Goal: Task Accomplishment & Management: Use online tool/utility

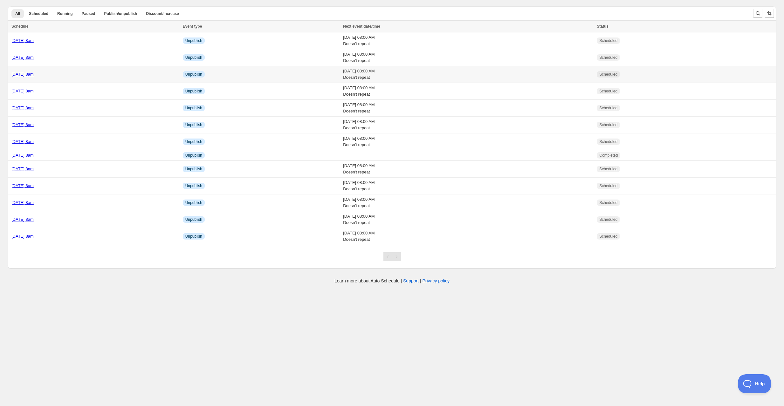
click at [89, 71] on div "[DATE] 8am" at bounding box center [95, 74] width 168 height 6
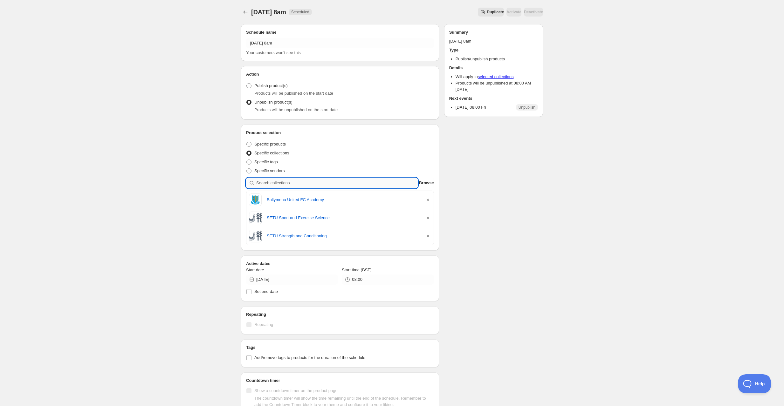
click at [309, 184] on input "search" at bounding box center [337, 183] width 162 height 10
type input "l"
